Goal: Task Accomplishment & Management: Use online tool/utility

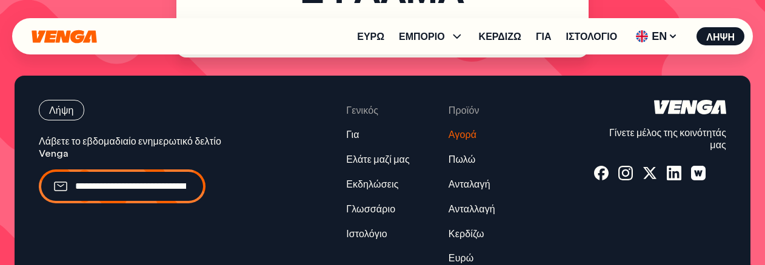
scroll to position [121, 0]
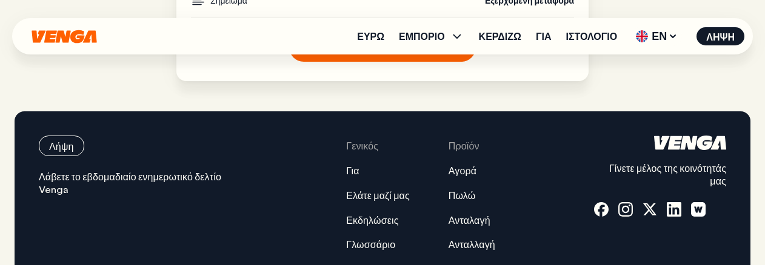
scroll to position [364, 0]
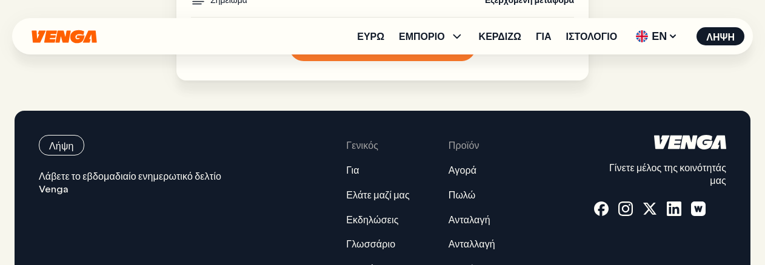
click at [395, 61] on button "Επιβεβαιώνω" at bounding box center [382, 46] width 187 height 29
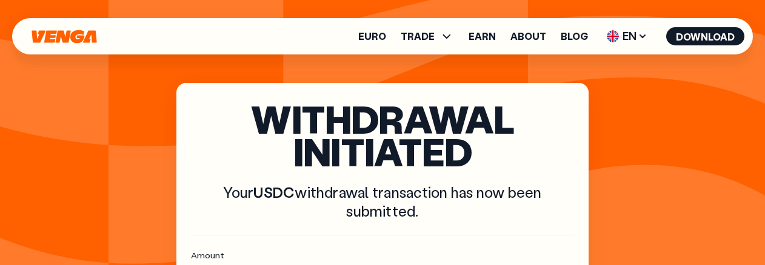
scroll to position [1, 0]
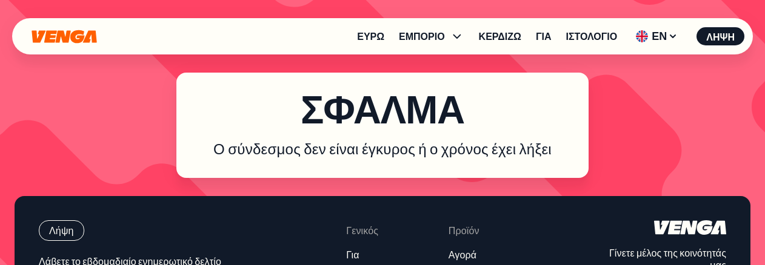
click at [455, 117] on font "Σφάλμα" at bounding box center [383, 108] width 164 height 51
